Goal: Information Seeking & Learning: Learn about a topic

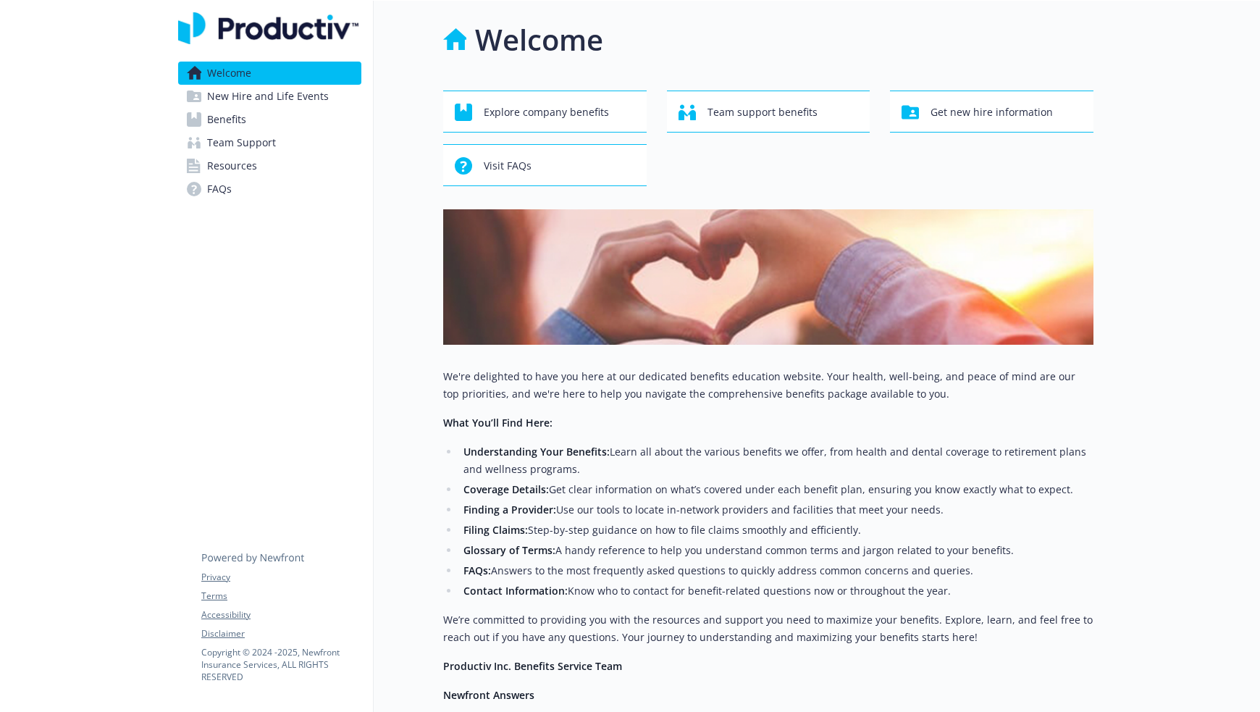
click at [248, 112] on link "Benefits" at bounding box center [269, 119] width 183 height 23
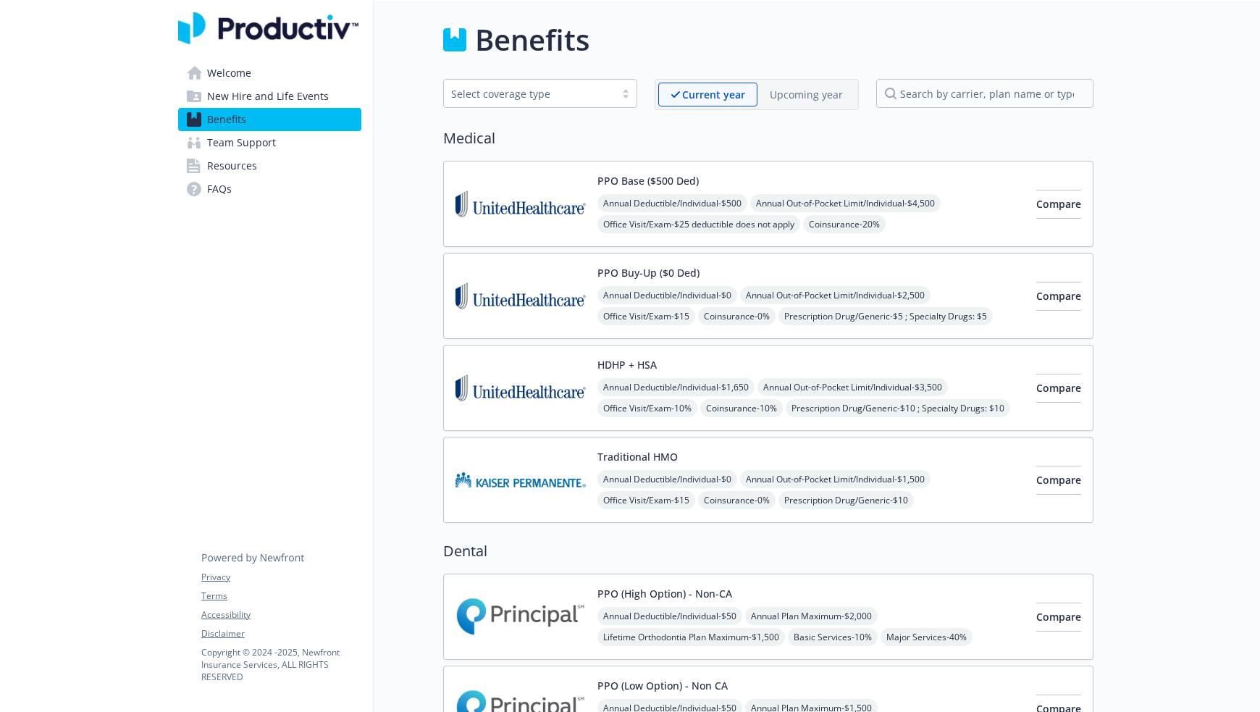
click at [550, 206] on img at bounding box center [520, 204] width 130 height 62
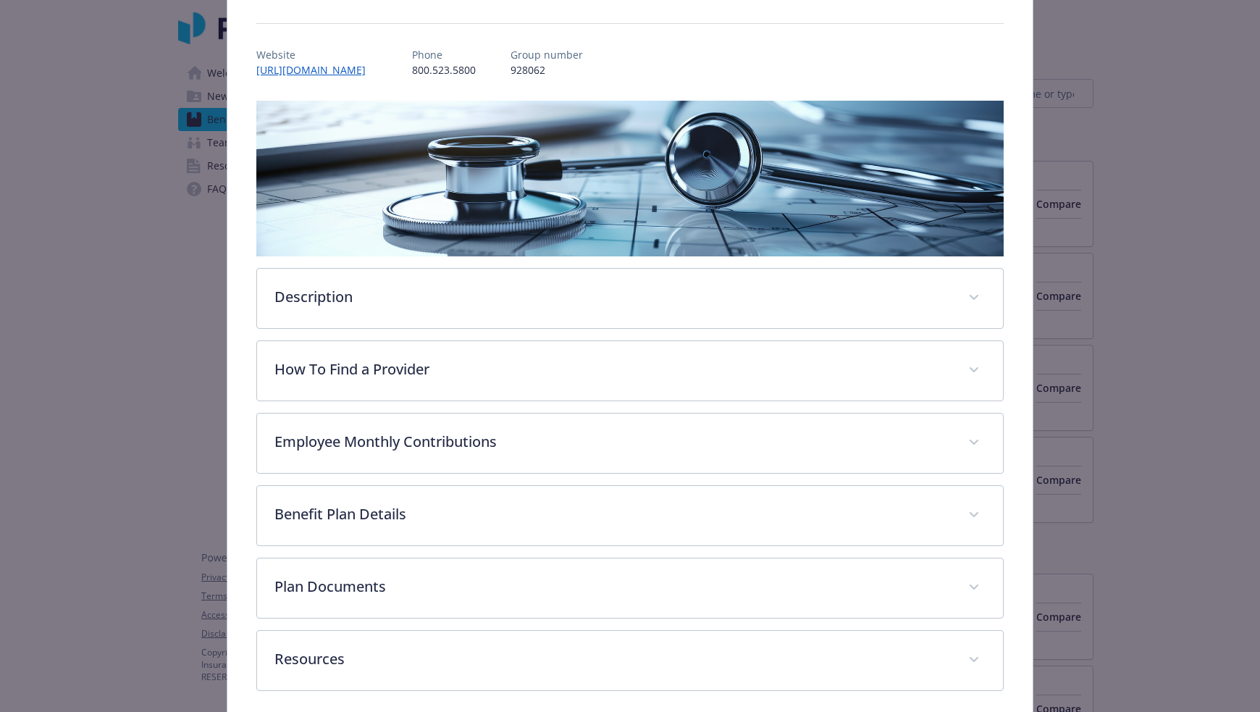
scroll to position [200, 0]
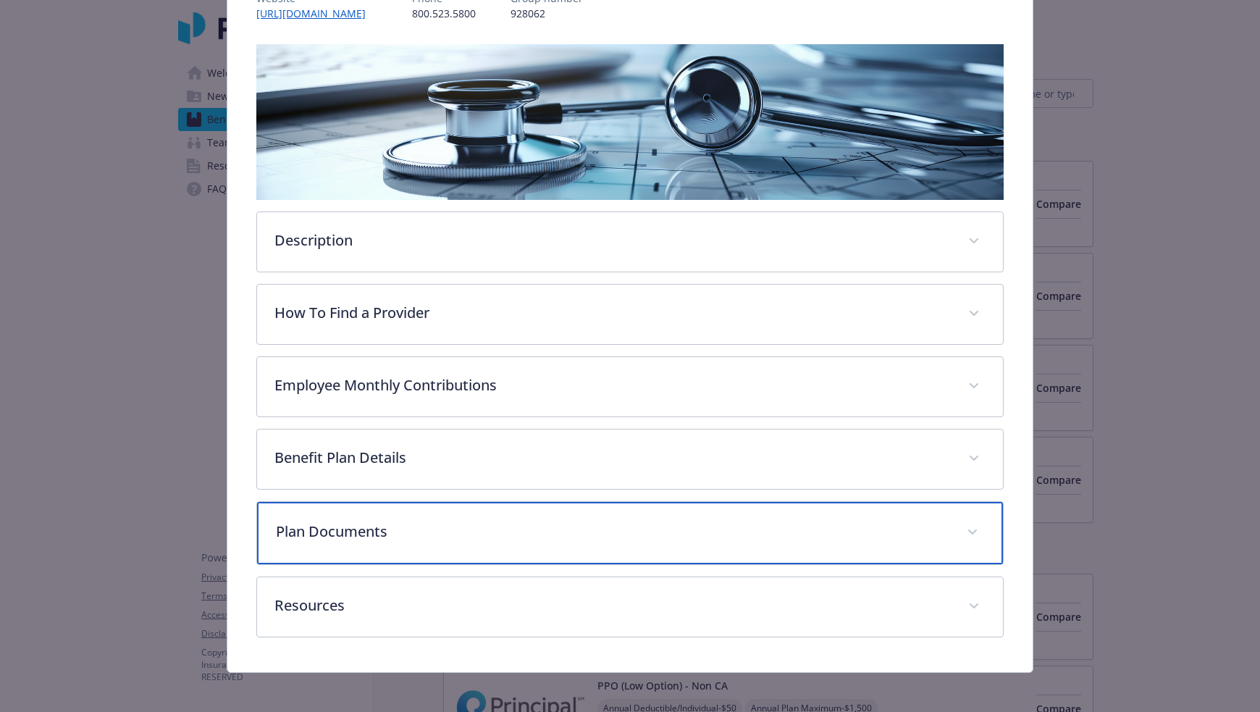
click at [451, 538] on div "Plan Documents" at bounding box center [630, 533] width 746 height 62
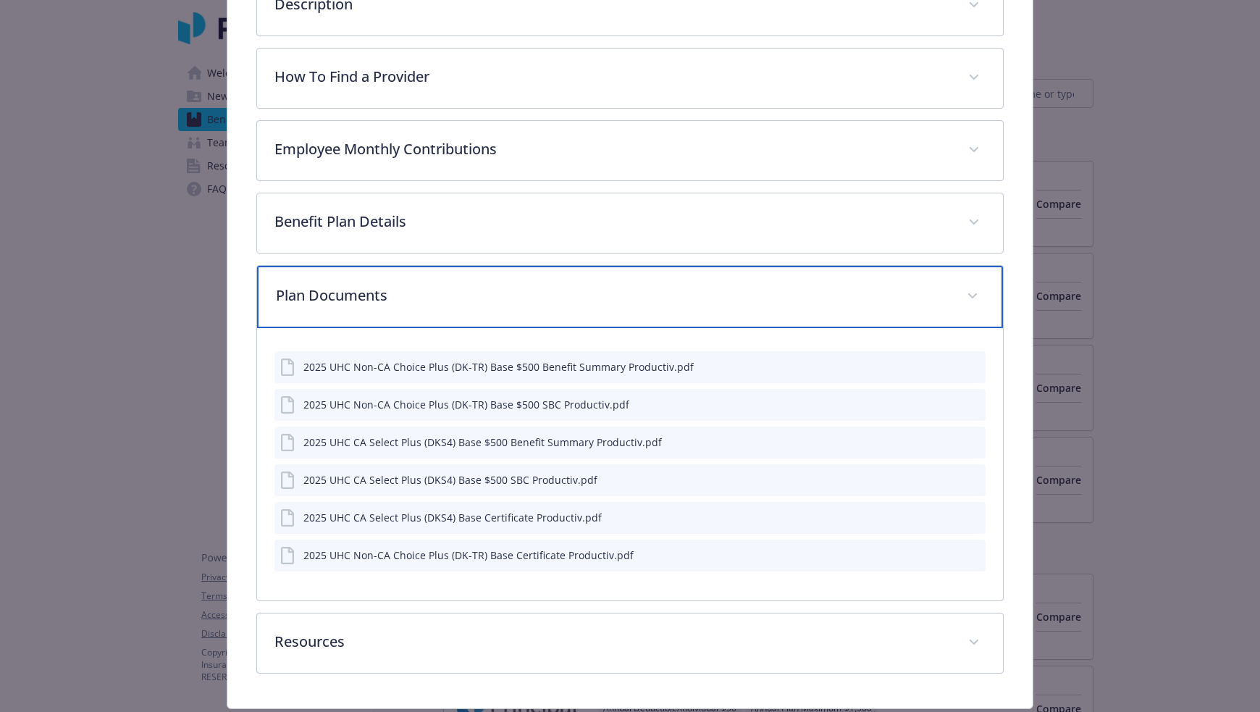
scroll to position [475, 0]
